Goal: Task Accomplishment & Management: Manage account settings

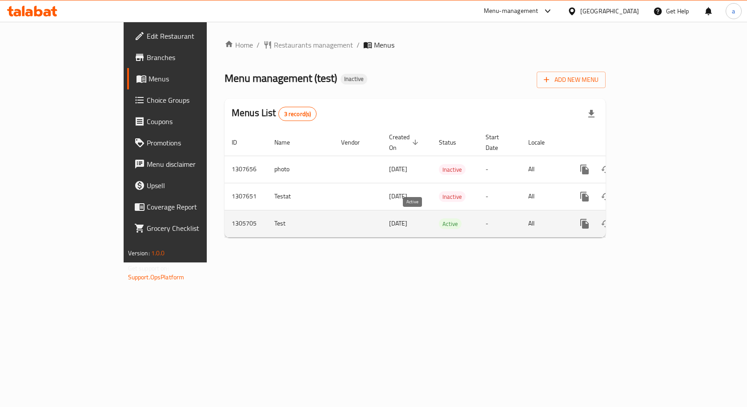
click at [439, 221] on span "Active" at bounding box center [450, 224] width 23 height 10
click at [654, 218] on icon "enhanced table" at bounding box center [648, 223] width 11 height 11
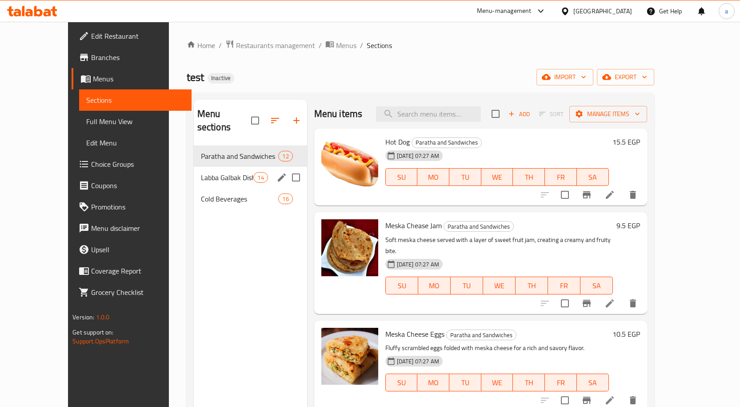
click at [223, 172] on span "Labba Galbak Dishes" at bounding box center [227, 177] width 53 height 11
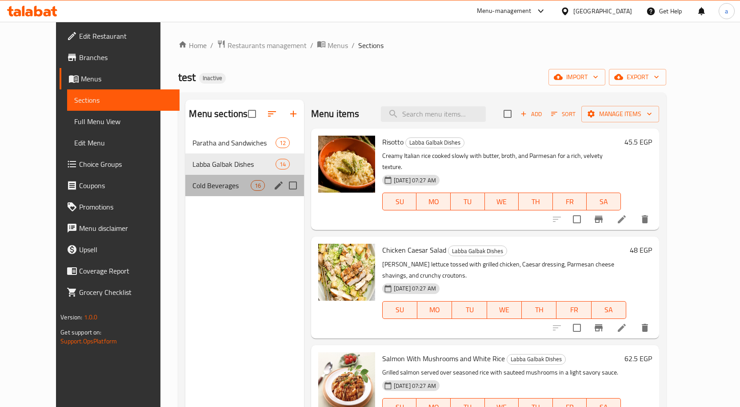
click at [191, 184] on div "Cold Beverages 16" at bounding box center [244, 185] width 118 height 21
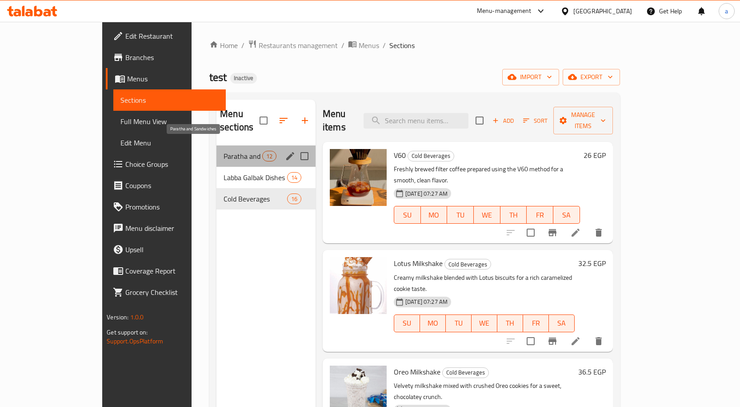
click at [224, 151] on span "Paratha and Sandwiches" at bounding box center [243, 156] width 39 height 11
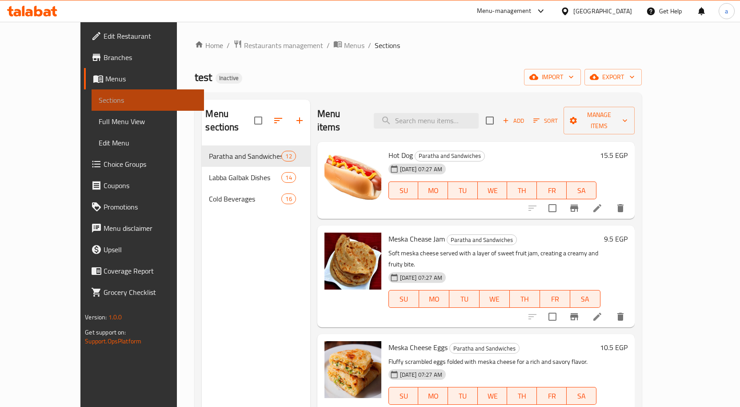
click at [99, 99] on span "Sections" at bounding box center [148, 100] width 98 height 11
click at [105, 82] on span "Menus" at bounding box center [151, 78] width 92 height 11
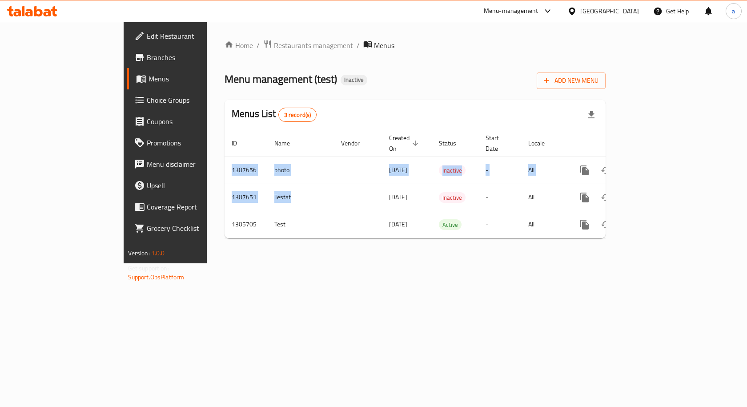
drag, startPoint x: 310, startPoint y: 193, endPoint x: 321, endPoint y: 249, distance: 56.5
click at [321, 249] on div "Home / Restaurants management / Menus Menu management ( test ) Inactive Add New…" at bounding box center [415, 142] width 417 height 241
click at [341, 80] on span "Inactive" at bounding box center [354, 80] width 27 height 8
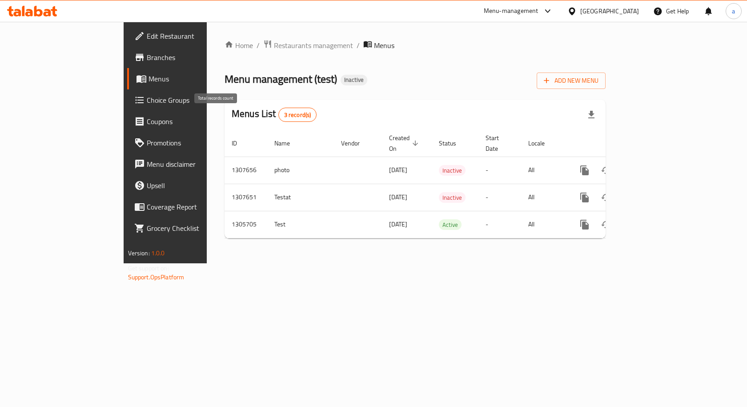
click at [279, 119] on span "3 record(s)" at bounding box center [298, 115] width 38 height 8
click at [265, 112] on div "Menus List 3 record(s)" at bounding box center [414, 115] width 381 height 30
click at [134, 35] on icon at bounding box center [139, 36] width 11 height 11
click at [598, 84] on span "Add New Menu" at bounding box center [571, 79] width 55 height 11
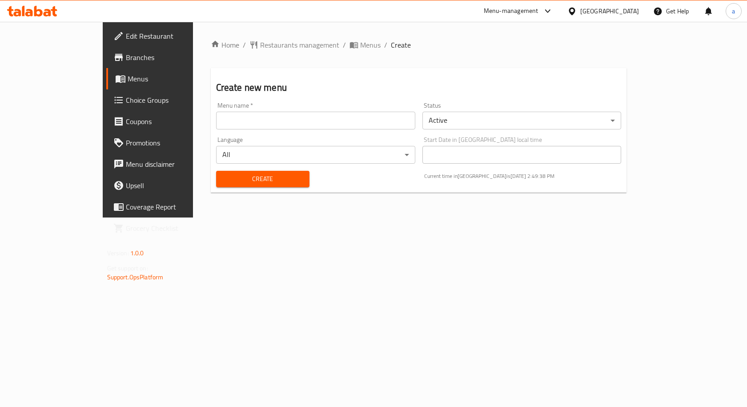
click at [106, 88] on link "Menus" at bounding box center [166, 78] width 121 height 21
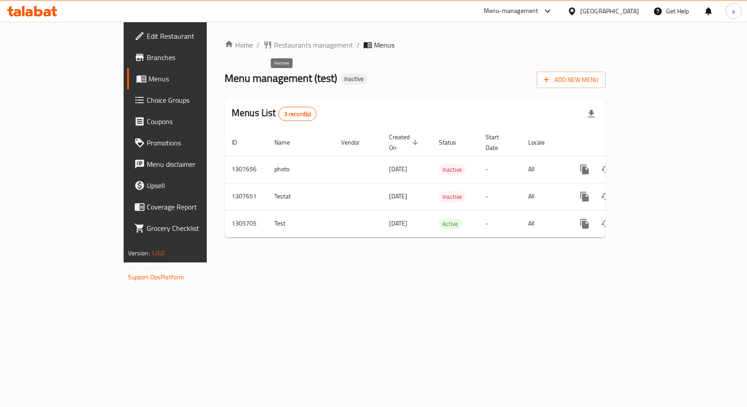
click at [341, 79] on span "Inactive" at bounding box center [354, 79] width 27 height 8
click at [224, 79] on span "Menu management ( test )" at bounding box center [280, 78] width 112 height 20
click at [147, 39] on span "Edit Restaurant" at bounding box center [194, 36] width 95 height 11
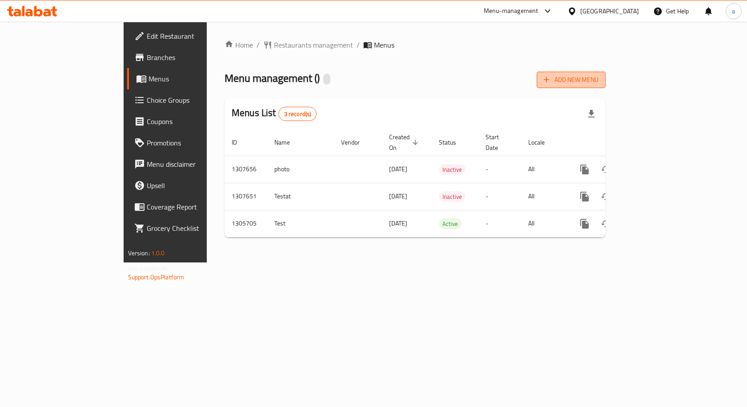
click at [605, 88] on button "Add New Menu" at bounding box center [571, 80] width 69 height 16
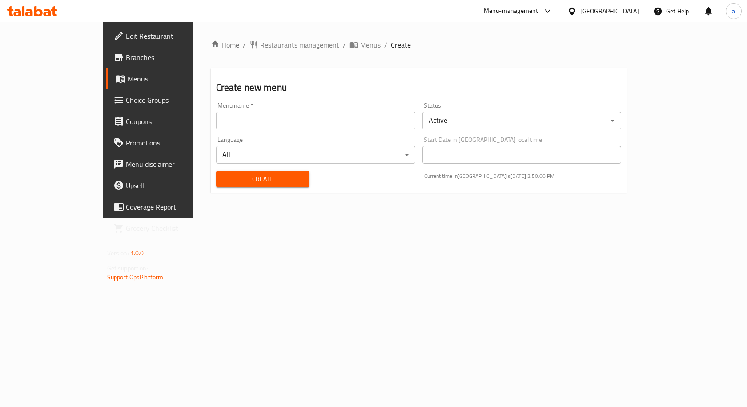
click at [128, 75] on span "Menus" at bounding box center [174, 78] width 93 height 11
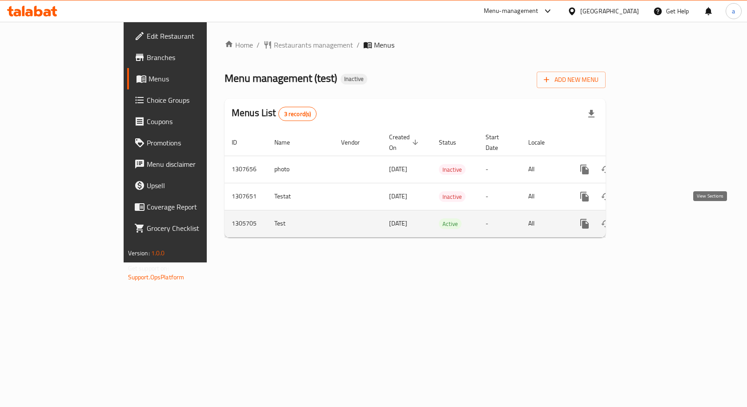
click at [654, 222] on icon "enhanced table" at bounding box center [648, 223] width 11 height 11
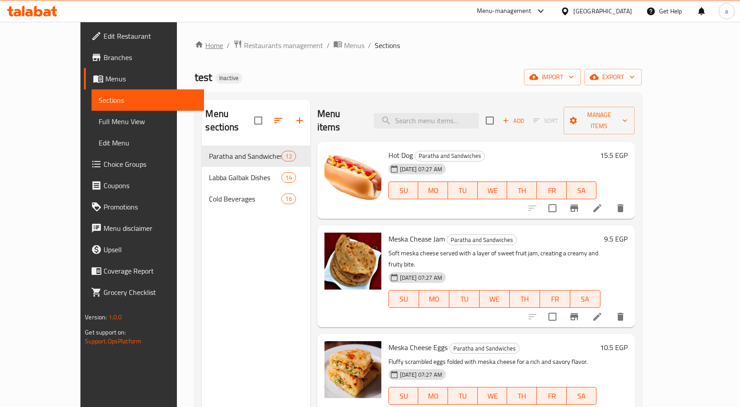
click at [195, 43] on link "Home" at bounding box center [209, 45] width 28 height 11
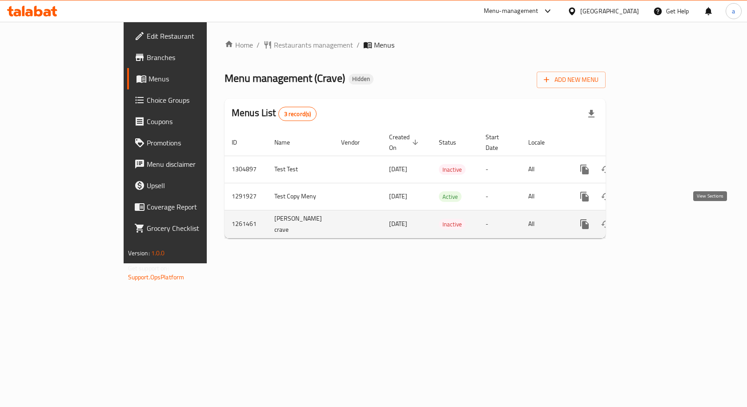
click at [654, 219] on icon "enhanced table" at bounding box center [648, 224] width 11 height 11
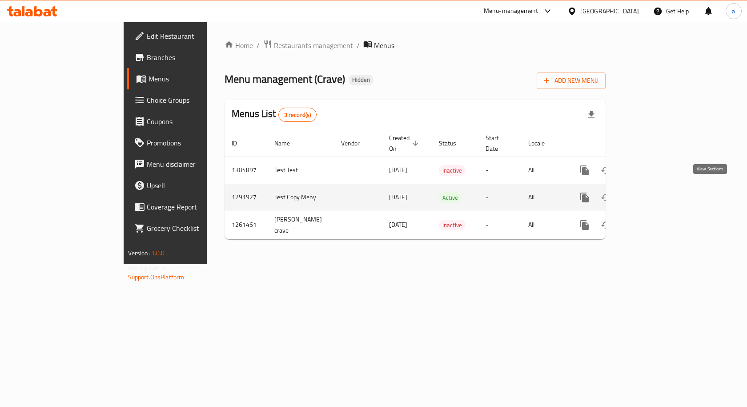
click at [659, 199] on link "enhanced table" at bounding box center [648, 197] width 21 height 21
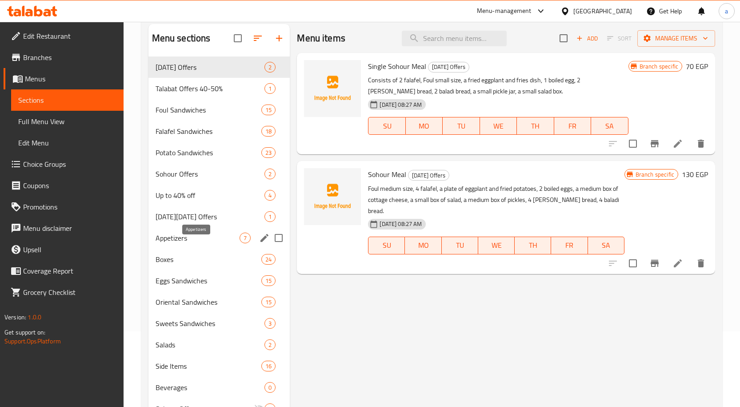
scroll to position [131, 0]
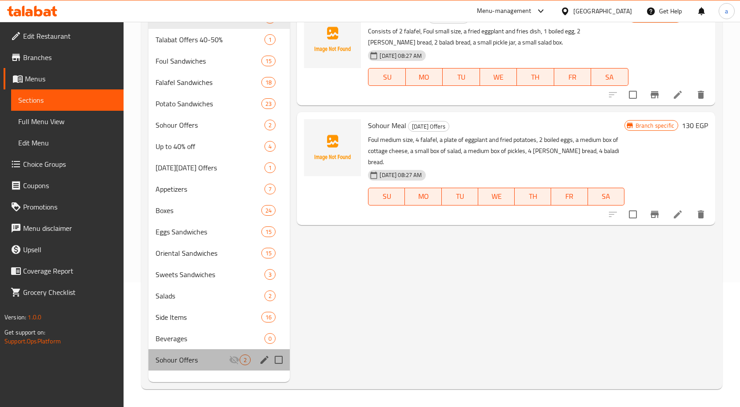
click at [193, 361] on div "Sohour Offers 2" at bounding box center [219, 359] width 142 height 21
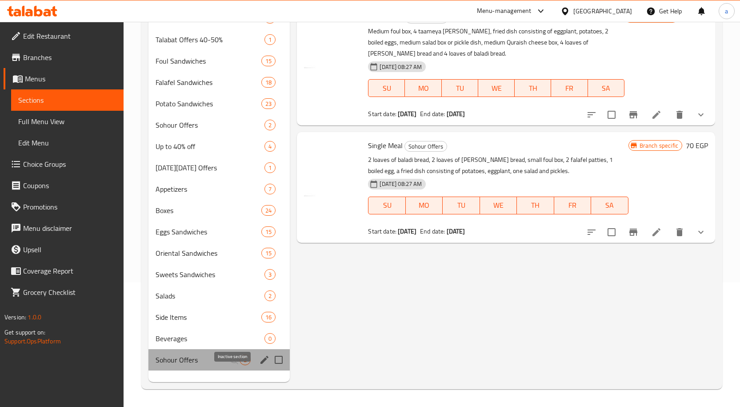
click at [236, 364] on icon "Menu sections" at bounding box center [234, 360] width 10 height 8
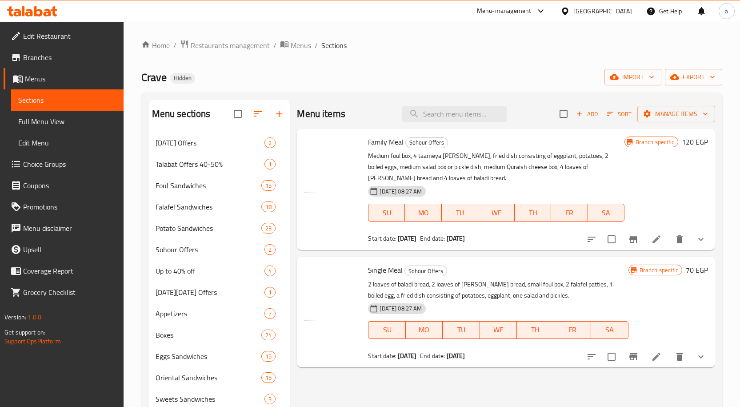
scroll to position [131, 0]
